Goal: Navigation & Orientation: Find specific page/section

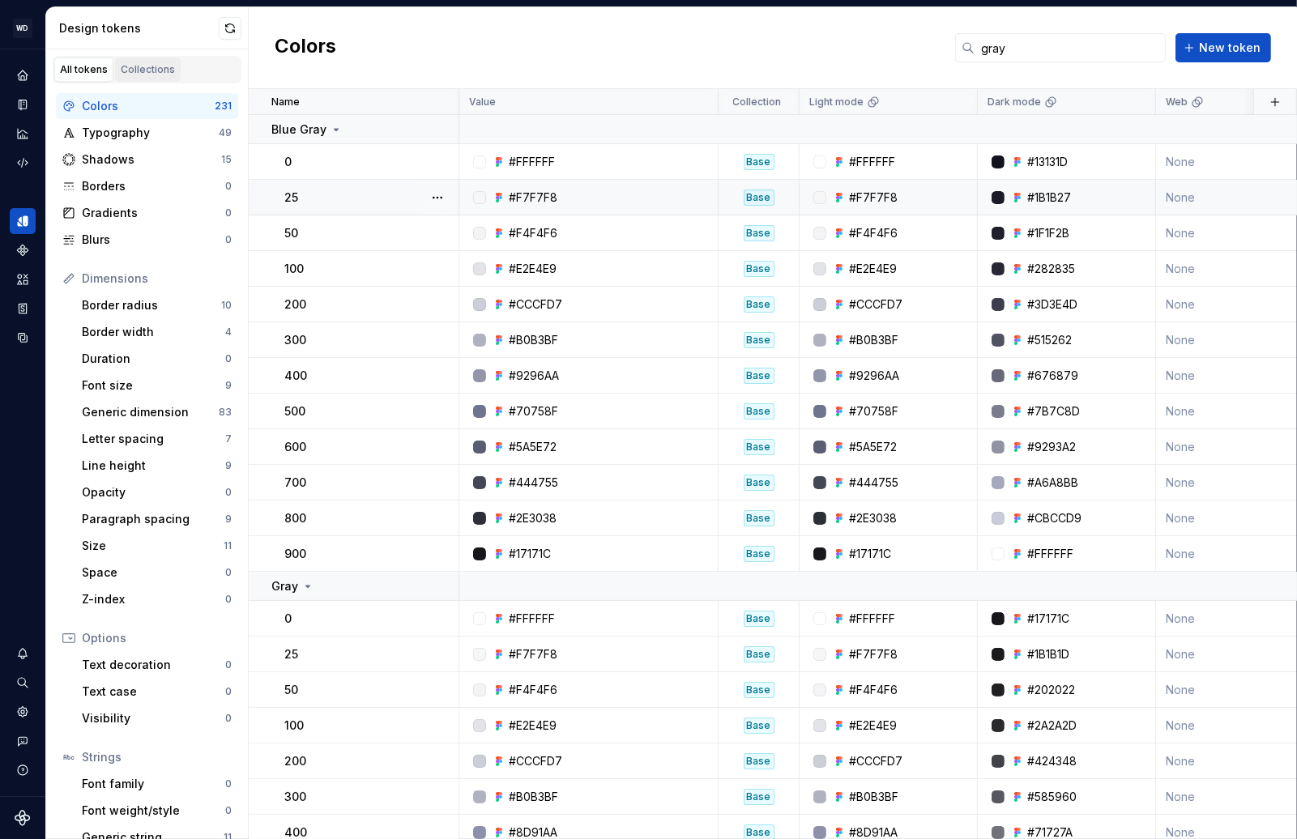
click at [142, 66] on div "Collections" at bounding box center [148, 69] width 54 height 13
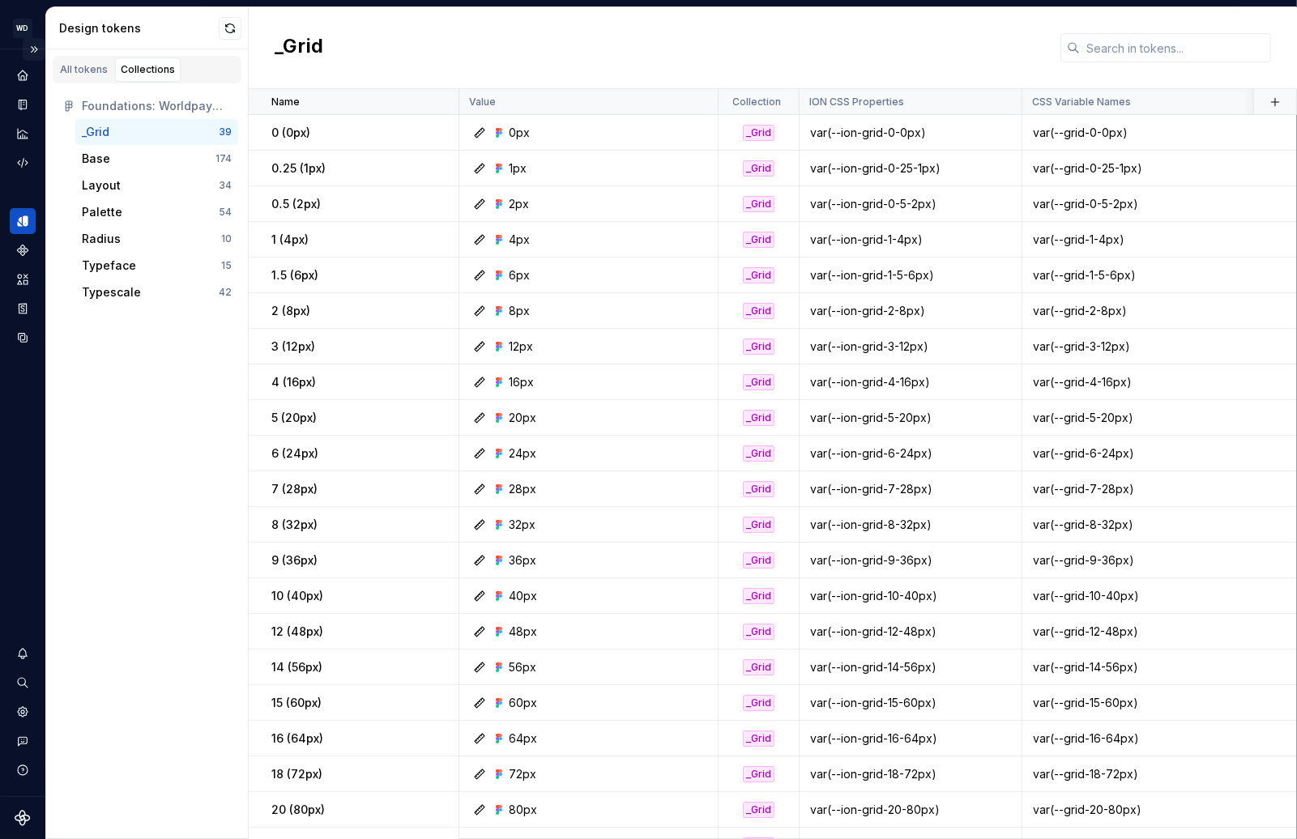
click at [29, 42] on button "Expand sidebar" at bounding box center [34, 49] width 23 height 23
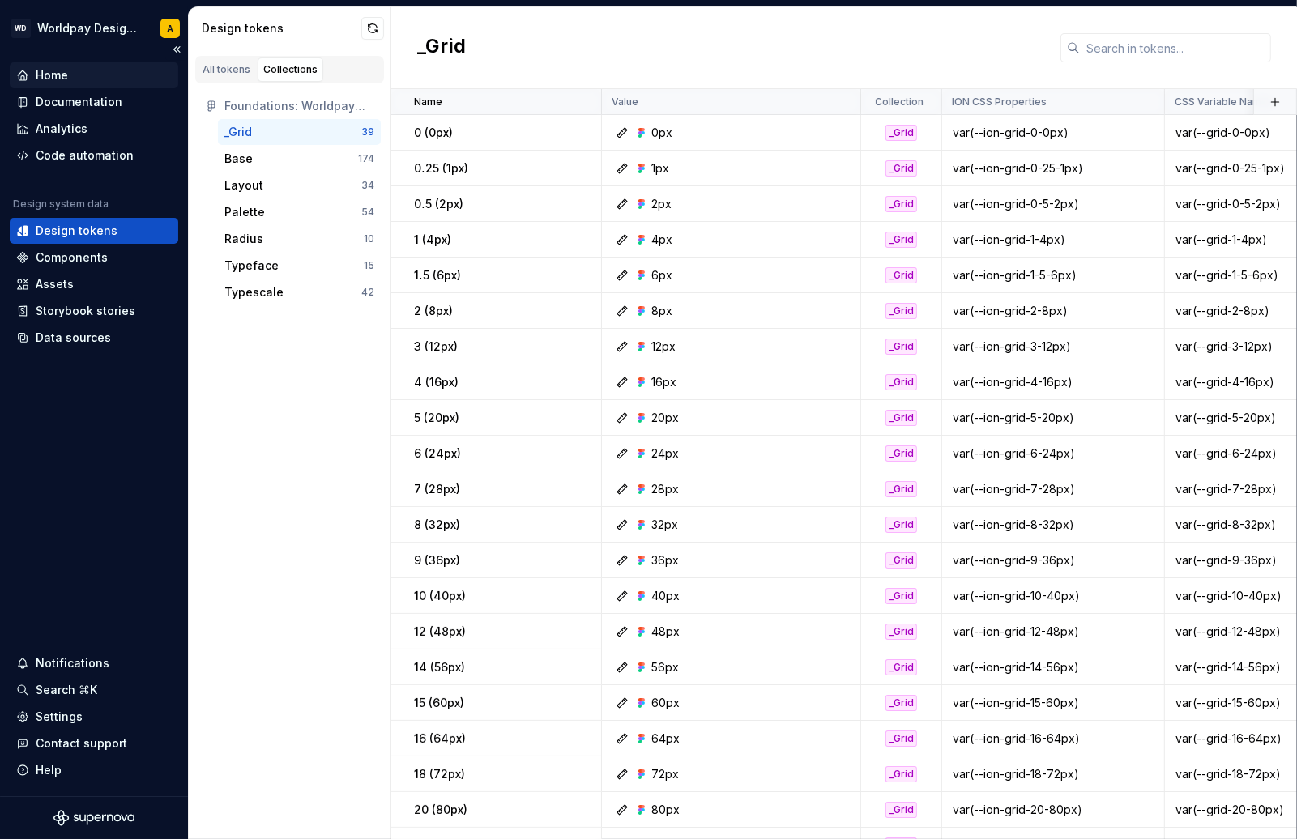
click at [85, 78] on div "Home" at bounding box center [94, 75] width 156 height 16
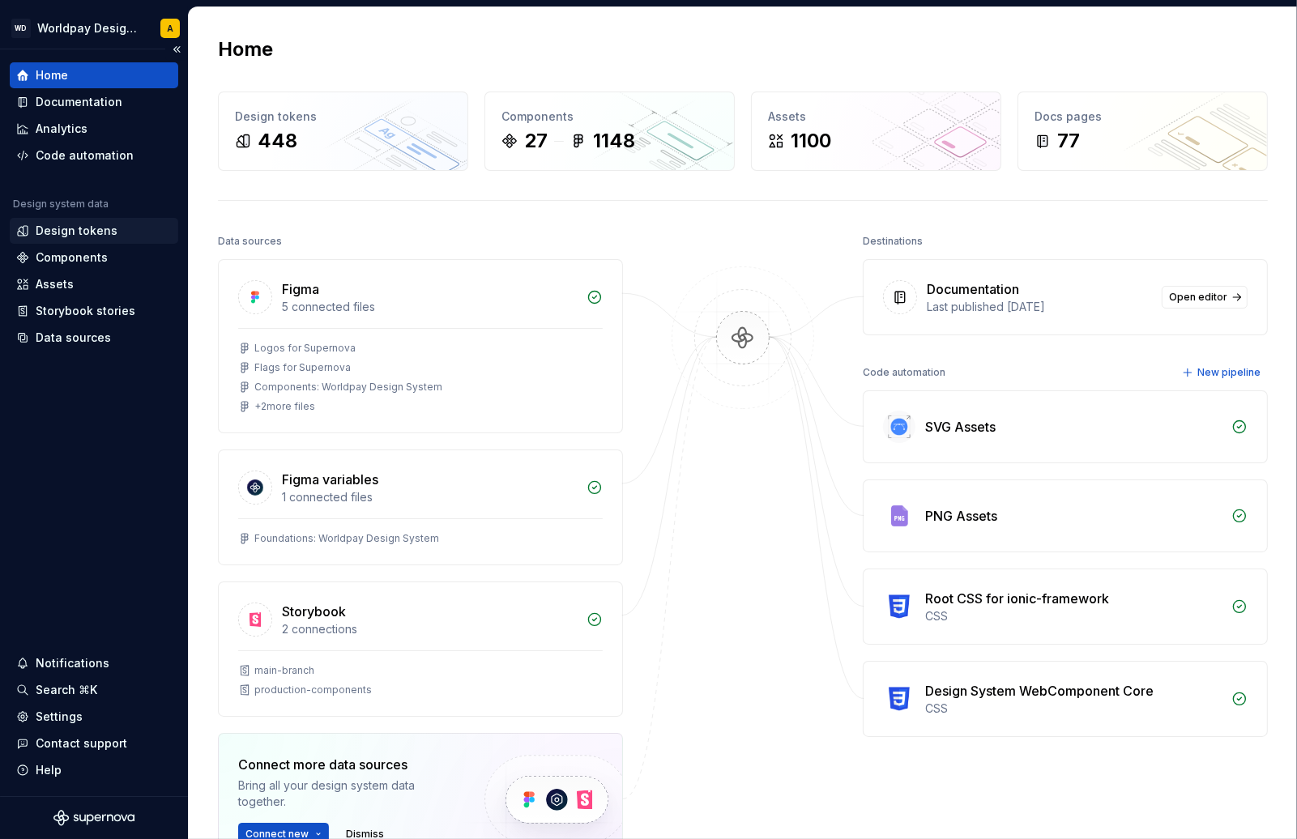
click at [89, 220] on div "Design tokens" at bounding box center [94, 231] width 169 height 26
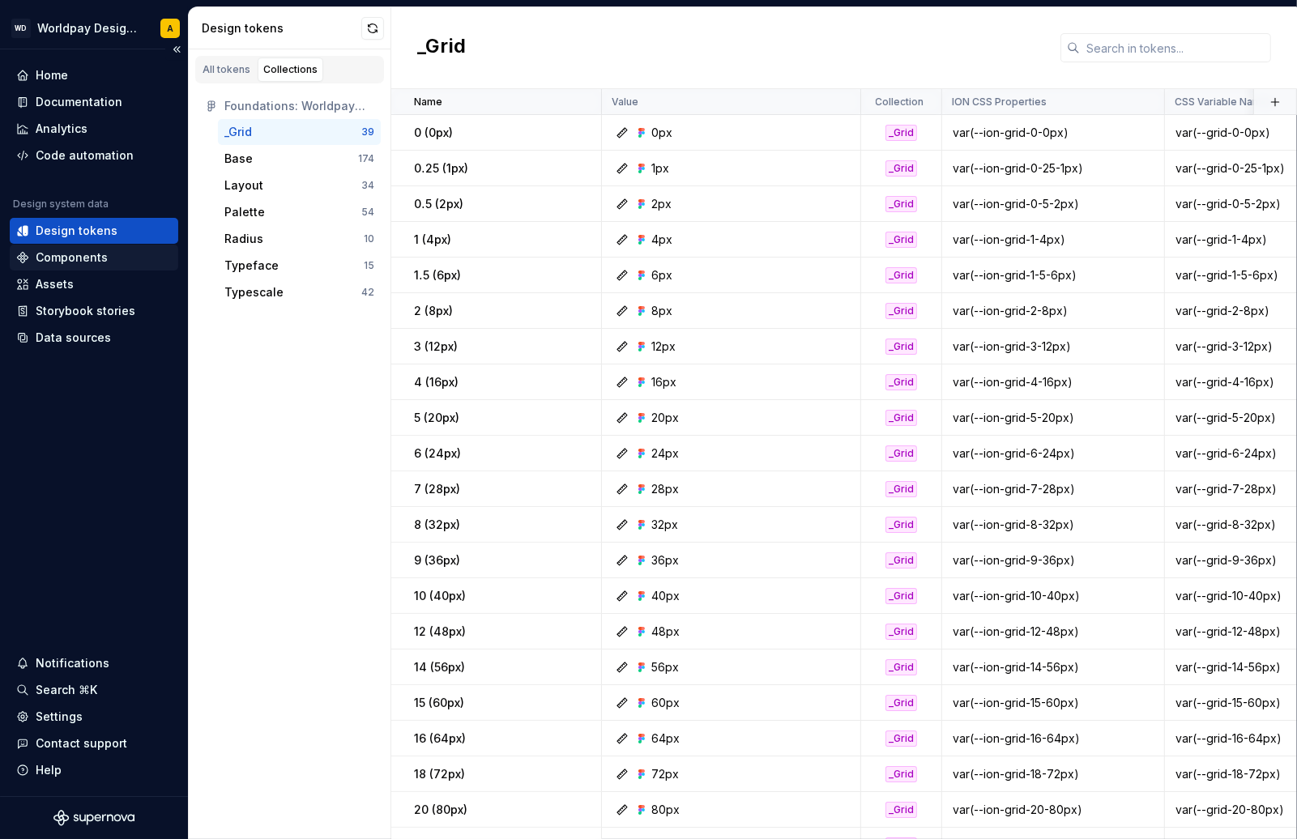
click at [78, 261] on div "Components" at bounding box center [72, 258] width 72 height 16
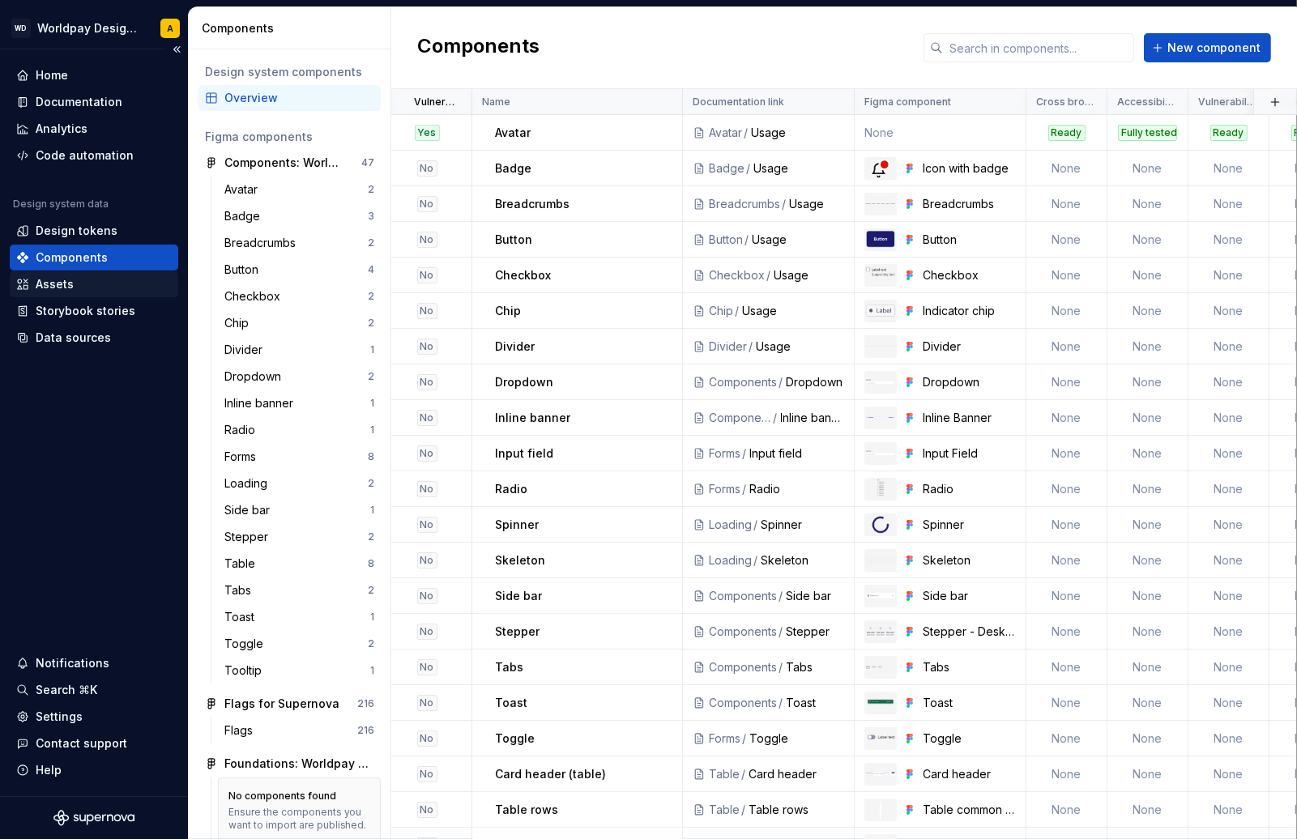
click at [75, 277] on div "Assets" at bounding box center [94, 284] width 156 height 16
